Goal: Task Accomplishment & Management: Complete application form

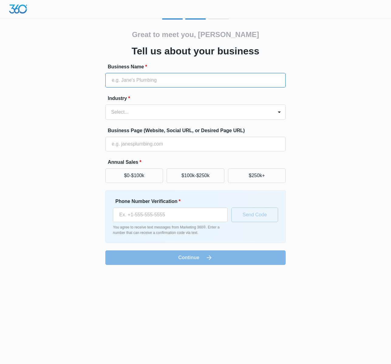
click at [168, 79] on input "Business Name *" at bounding box center [195, 80] width 180 height 15
type input "[PERSON_NAME] Ventures"
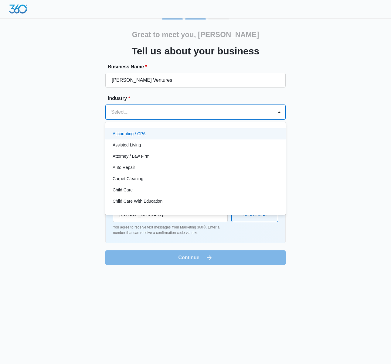
click at [130, 110] on div at bounding box center [188, 112] width 154 height 9
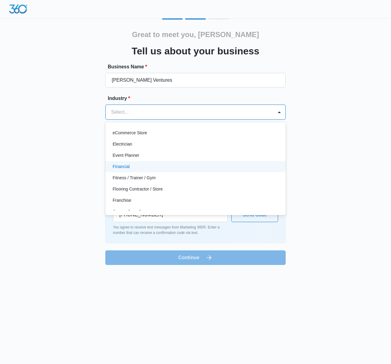
scroll to position [154, 0]
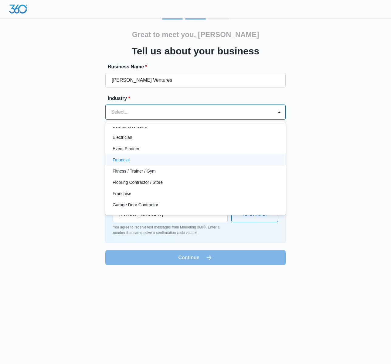
click at [183, 158] on div "Financial" at bounding box center [195, 160] width 165 height 6
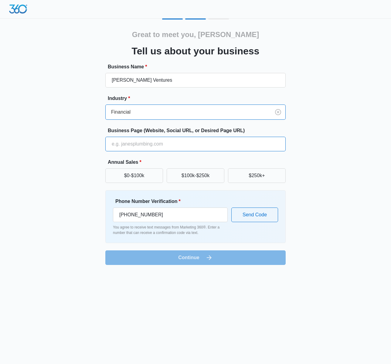
click at [178, 142] on input "Business Page (Website, Social URL, or Desired Page URL)" at bounding box center [195, 144] width 180 height 15
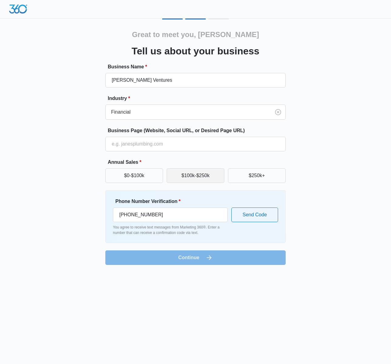
click at [218, 178] on button "$100k-$250k" at bounding box center [196, 175] width 58 height 15
click at [156, 215] on input "[PHONE_NUMBER]" at bounding box center [170, 214] width 115 height 15
click at [157, 214] on input "[PHONE_NUMBER]" at bounding box center [170, 214] width 115 height 15
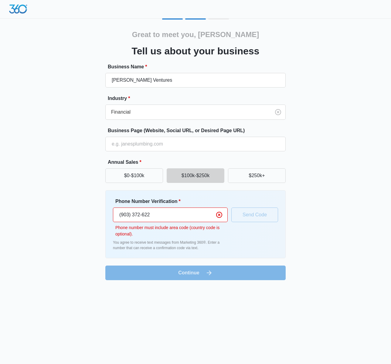
type input "[PHONE_NUMBER]"
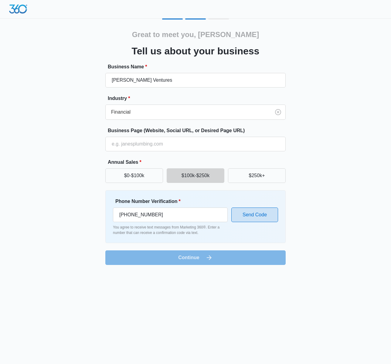
click at [250, 214] on button "Send Code" at bounding box center [254, 214] width 47 height 15
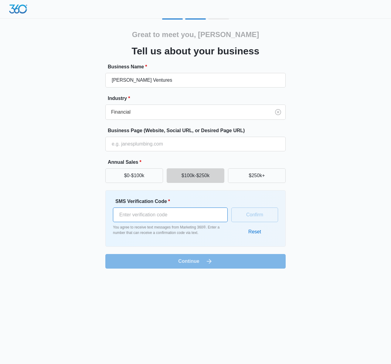
click at [127, 214] on input "SMS Verification Code *" at bounding box center [170, 214] width 115 height 15
type input "224921"
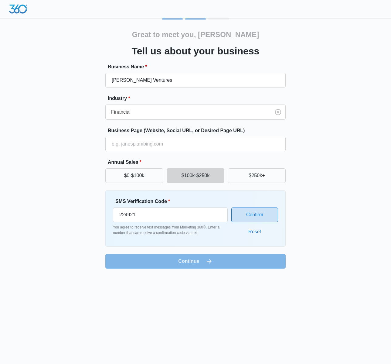
click at [258, 215] on button "Confirm" at bounding box center [254, 214] width 47 height 15
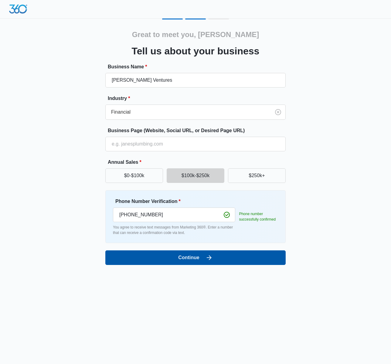
click at [191, 257] on button "Continue" at bounding box center [195, 257] width 180 height 15
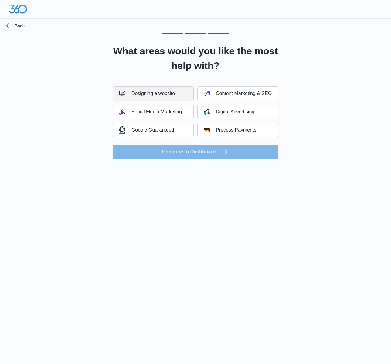
click at [156, 96] on button "Designing a website" at bounding box center [153, 93] width 81 height 15
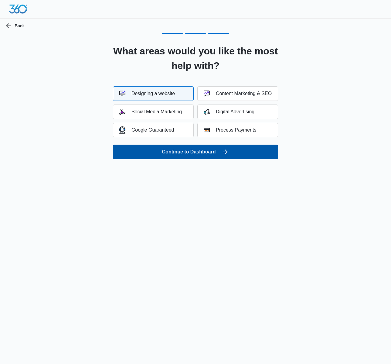
click at [185, 154] on button "Continue to Dashboard" at bounding box center [195, 152] width 165 height 15
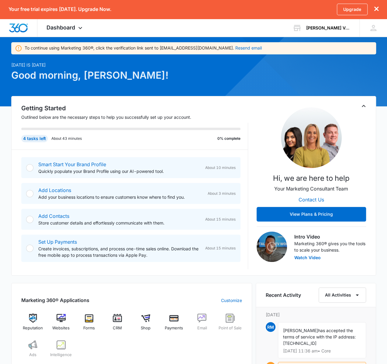
scroll to position [30, 0]
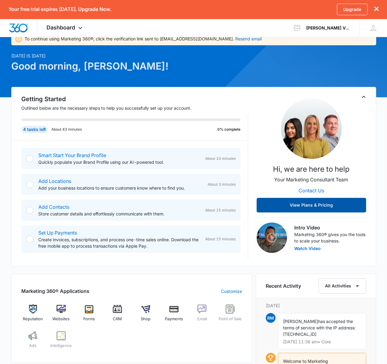
click at [300, 207] on button "View Plans & Pricing" at bounding box center [310, 205] width 109 height 15
